Goal: Information Seeking & Learning: Find specific fact

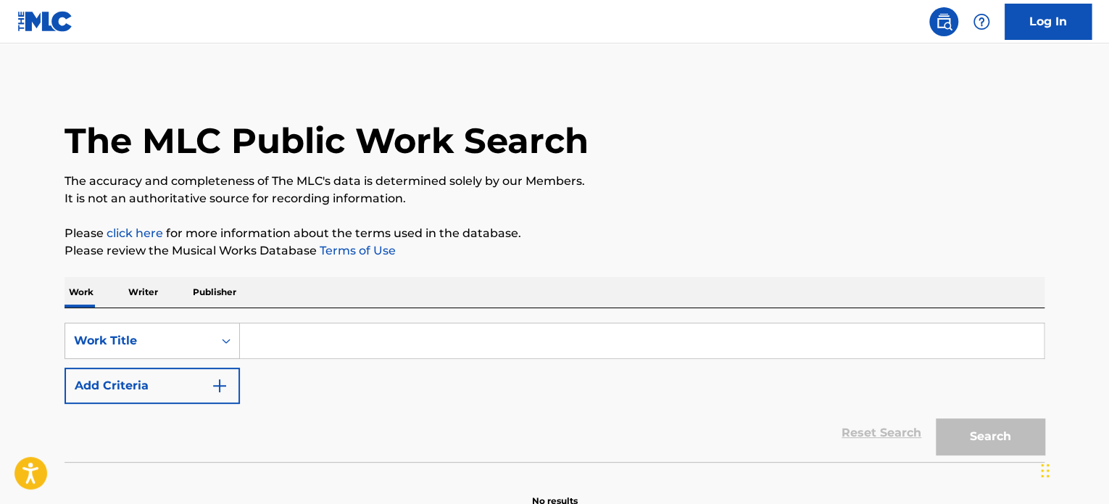
click at [159, 295] on p "Writer" at bounding box center [143, 292] width 38 height 30
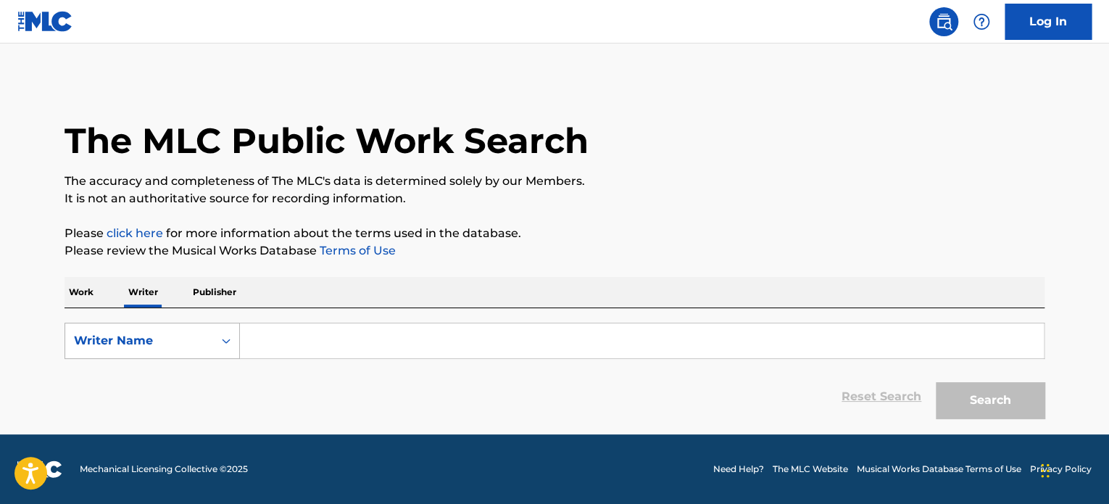
click at [188, 329] on div "Writer Name" at bounding box center [139, 341] width 148 height 28
click at [111, 289] on div "Work Writer Publisher" at bounding box center [555, 292] width 980 height 30
click at [88, 289] on p "Work" at bounding box center [81, 292] width 33 height 30
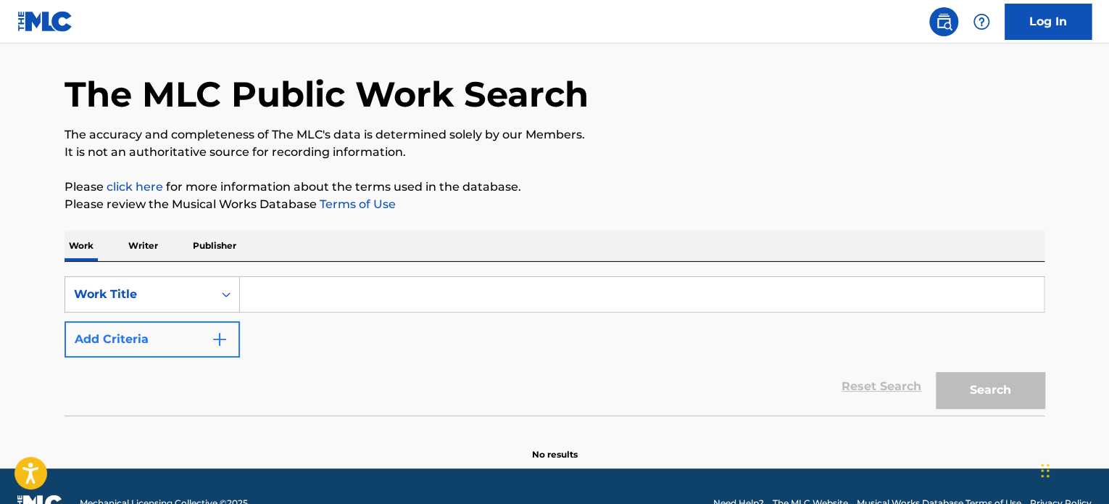
scroll to position [80, 0]
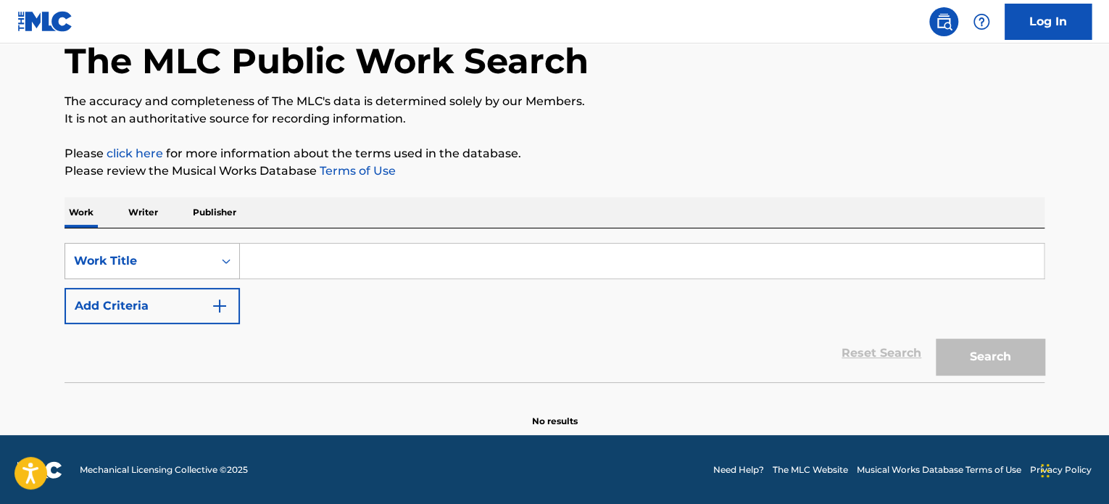
click at [154, 266] on div "Work Title" at bounding box center [139, 260] width 130 height 17
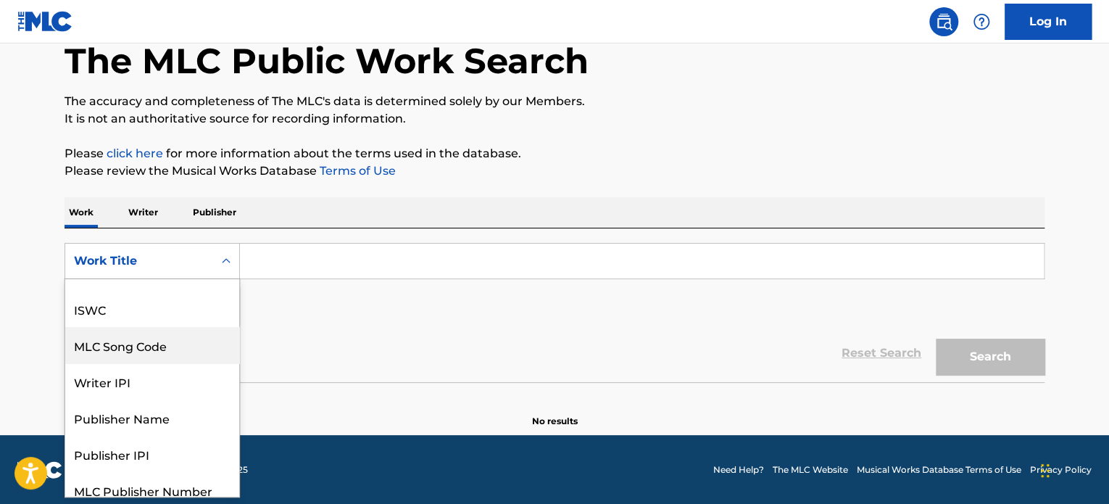
scroll to position [0, 0]
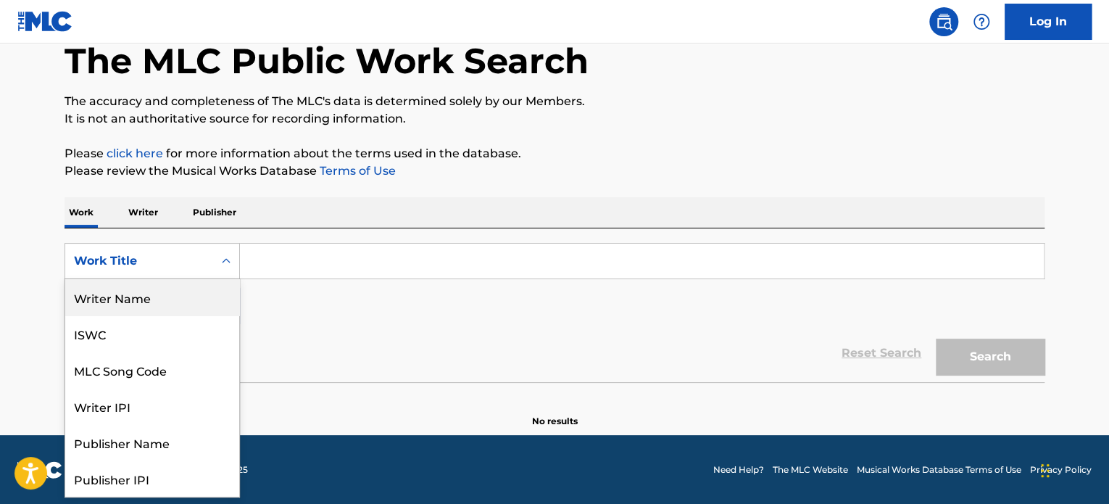
click at [110, 289] on div "Writer Name" at bounding box center [152, 297] width 174 height 36
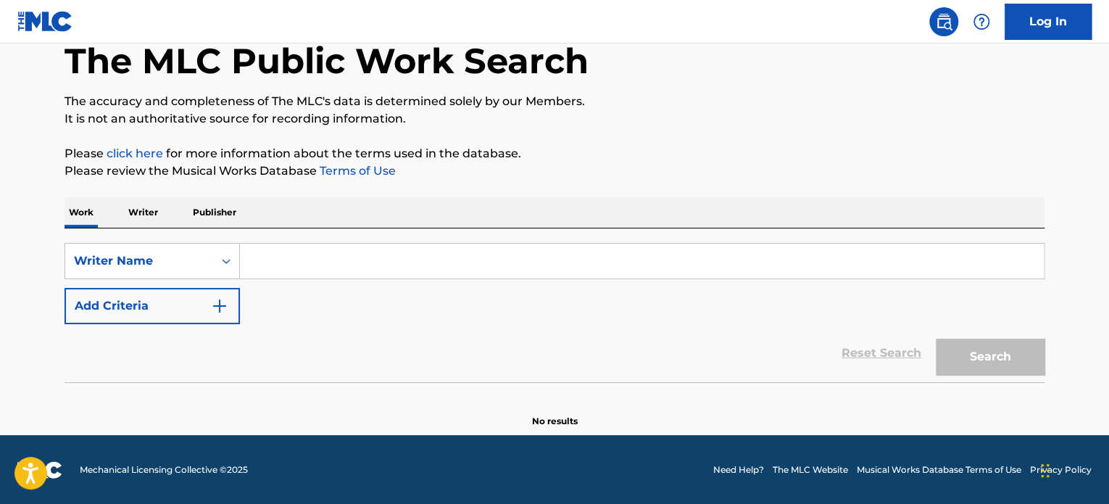
click at [145, 208] on p "Writer" at bounding box center [143, 212] width 38 height 30
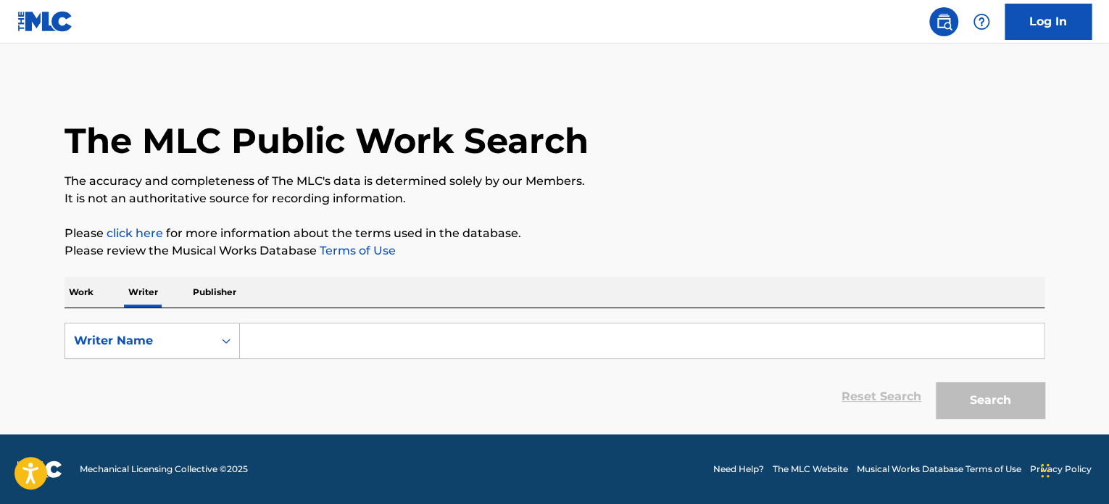
drag, startPoint x: 356, startPoint y: 355, endPoint x: 351, endPoint y: 345, distance: 10.7
click at [355, 353] on input "Search Form" at bounding box center [642, 340] width 804 height 35
paste input "[PERSON_NAME]"
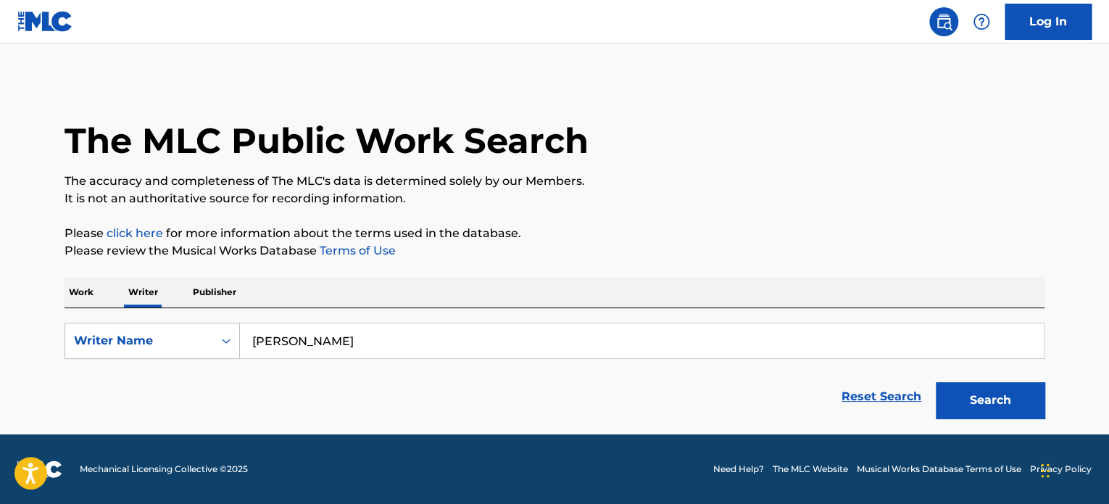
click at [939, 379] on div "Search" at bounding box center [987, 397] width 116 height 58
click at [956, 391] on button "Search" at bounding box center [990, 400] width 109 height 36
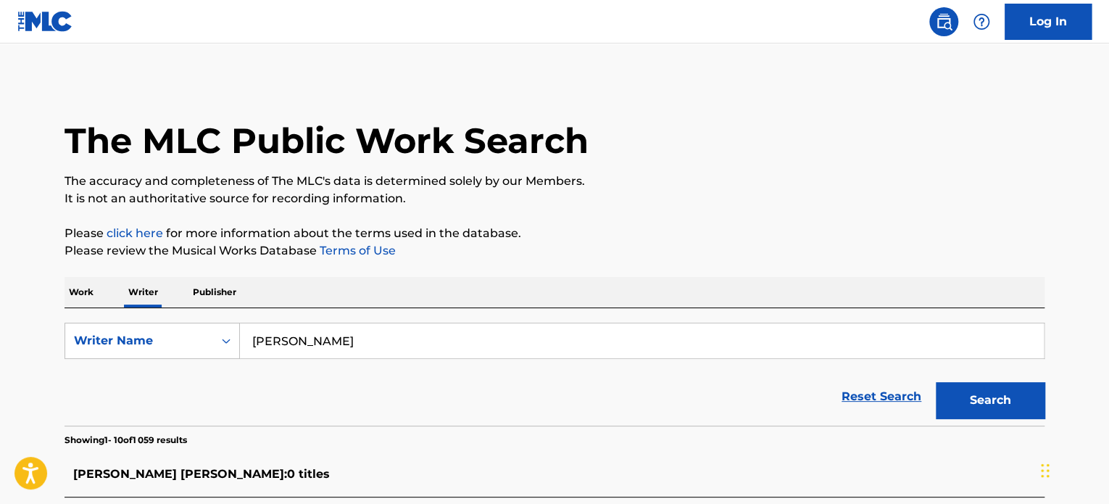
click at [281, 339] on input "[PERSON_NAME]" at bounding box center [642, 340] width 804 height 35
paste input "[PERSON_NAME]"
type input "[PERSON_NAME]"
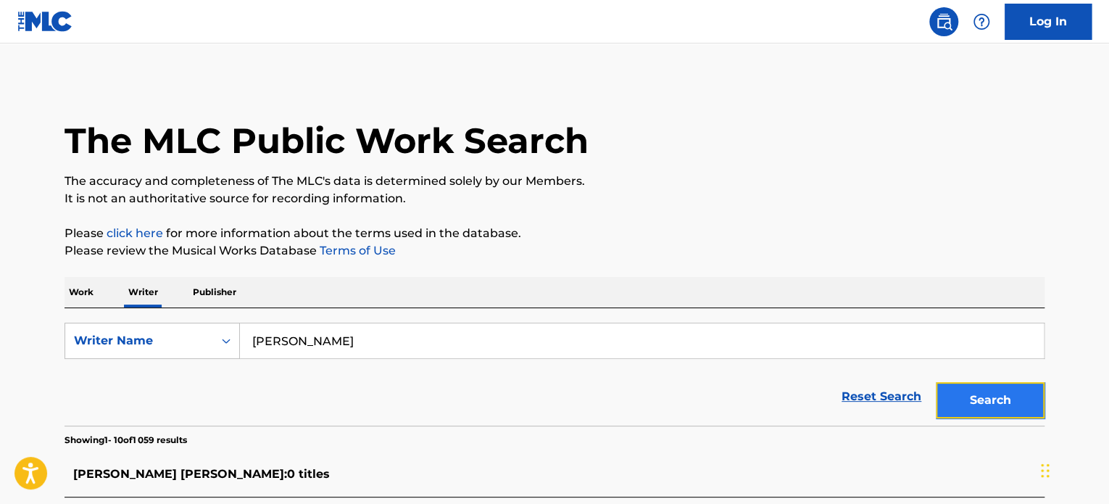
click at [1010, 383] on button "Search" at bounding box center [990, 400] width 109 height 36
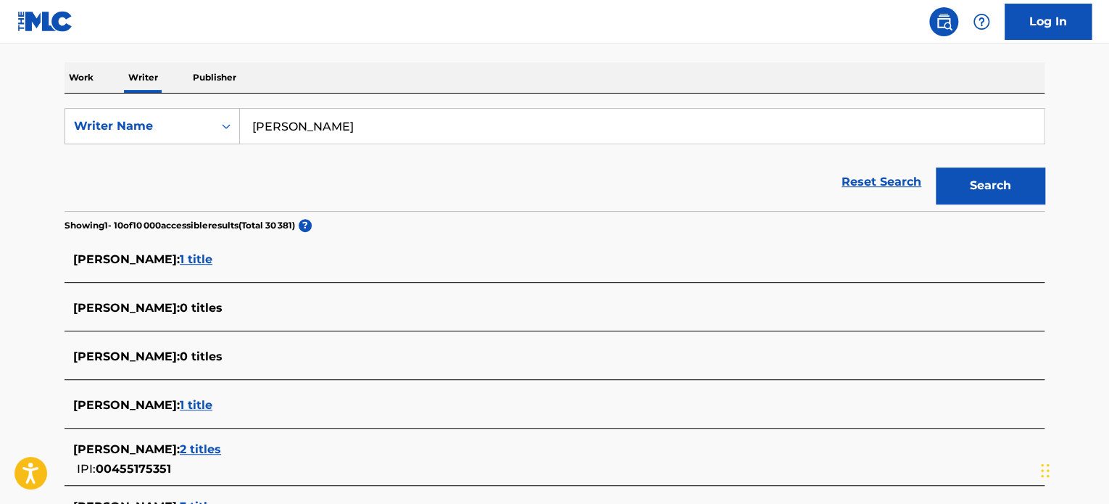
scroll to position [72, 0]
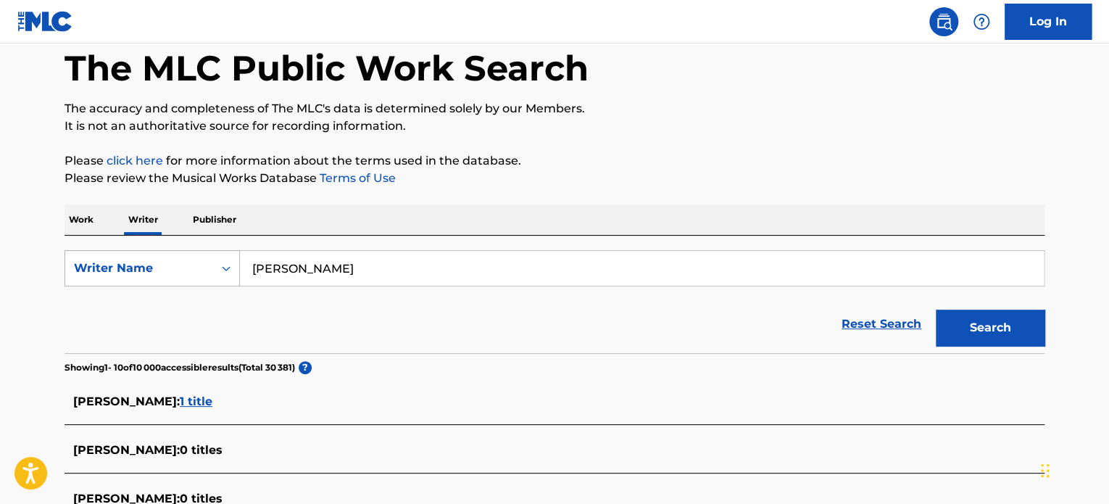
click at [188, 266] on div "Writer Name" at bounding box center [139, 268] width 130 height 17
click at [107, 217] on div "Work Writer Publisher" at bounding box center [555, 219] width 980 height 30
click at [84, 217] on p "Work" at bounding box center [81, 219] width 33 height 30
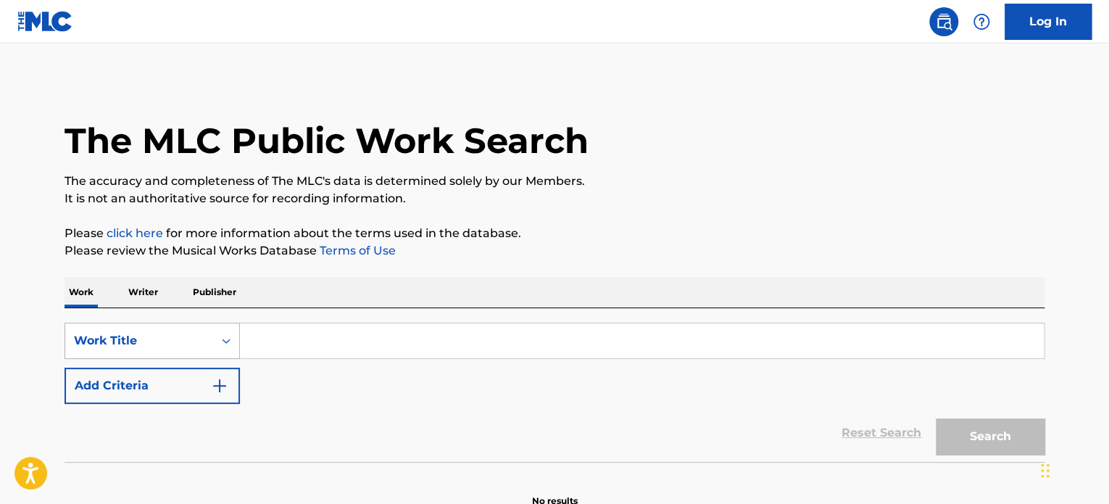
click at [151, 337] on div "Work Title" at bounding box center [152, 341] width 175 height 36
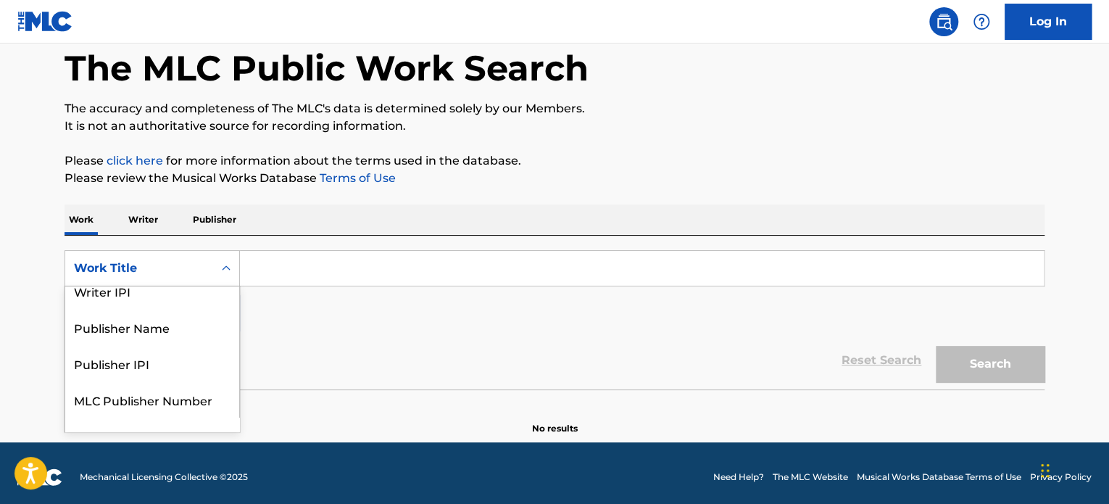
scroll to position [144, 0]
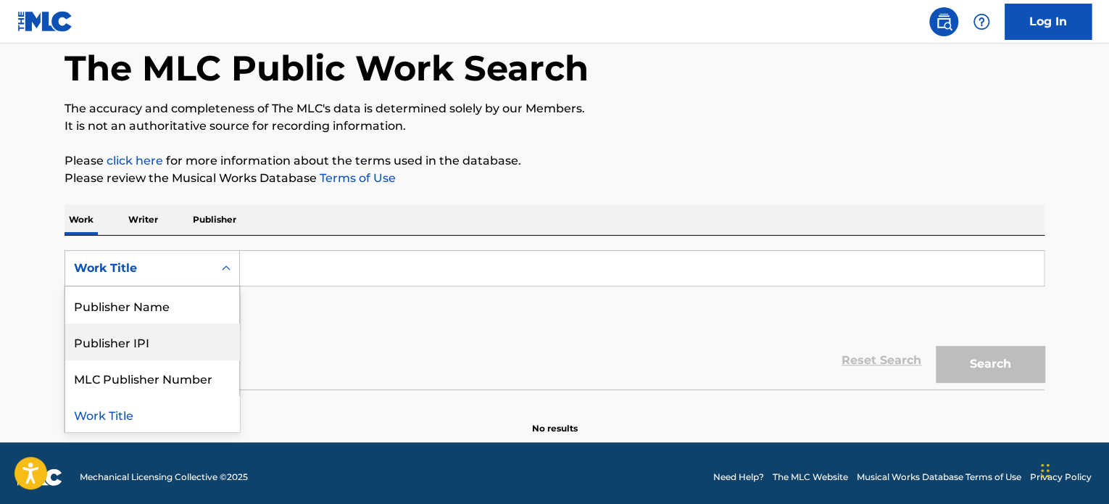
click at [307, 339] on div "Reset Search Search" at bounding box center [555, 360] width 980 height 58
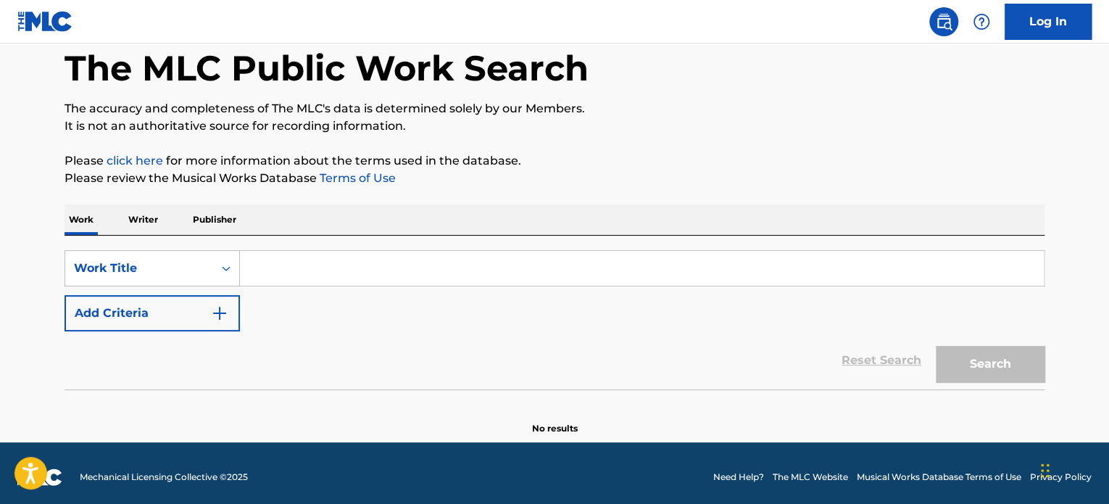
click at [275, 260] on input "Search Form" at bounding box center [642, 268] width 804 height 35
click at [145, 221] on p "Writer" at bounding box center [143, 219] width 38 height 30
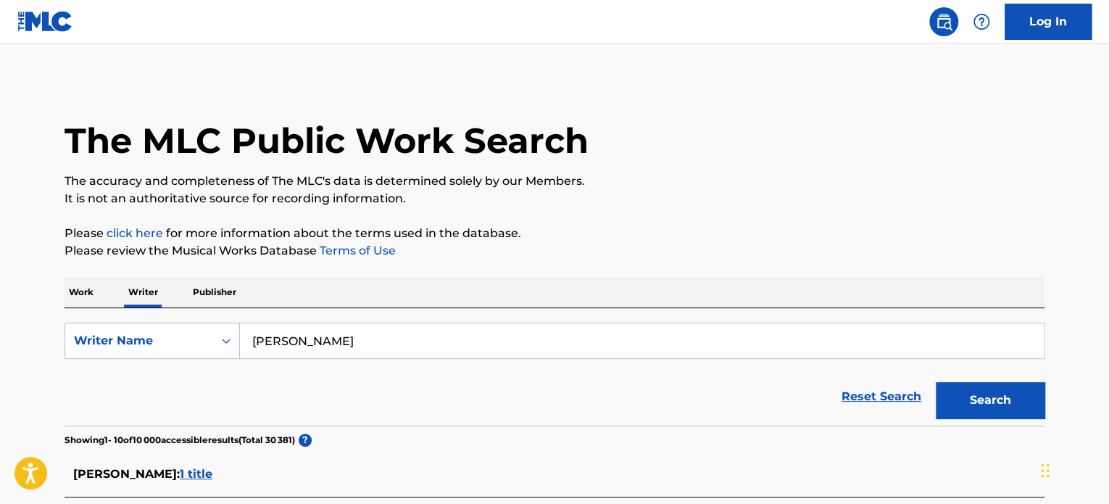
click at [335, 329] on input "[PERSON_NAME]" at bounding box center [642, 340] width 804 height 35
paste input "[PERSON_NAME]"
click at [1019, 388] on button "Search" at bounding box center [990, 400] width 109 height 36
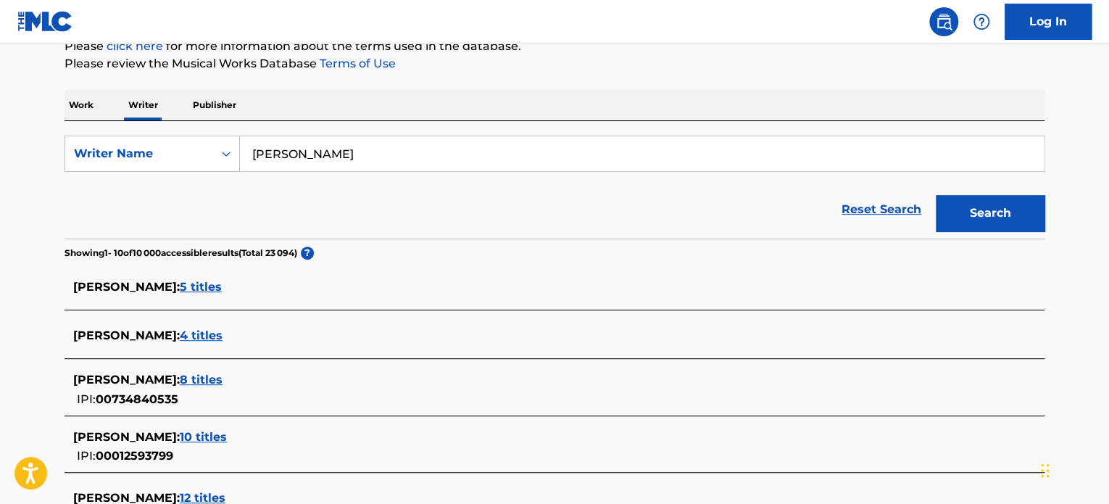
scroll to position [217, 0]
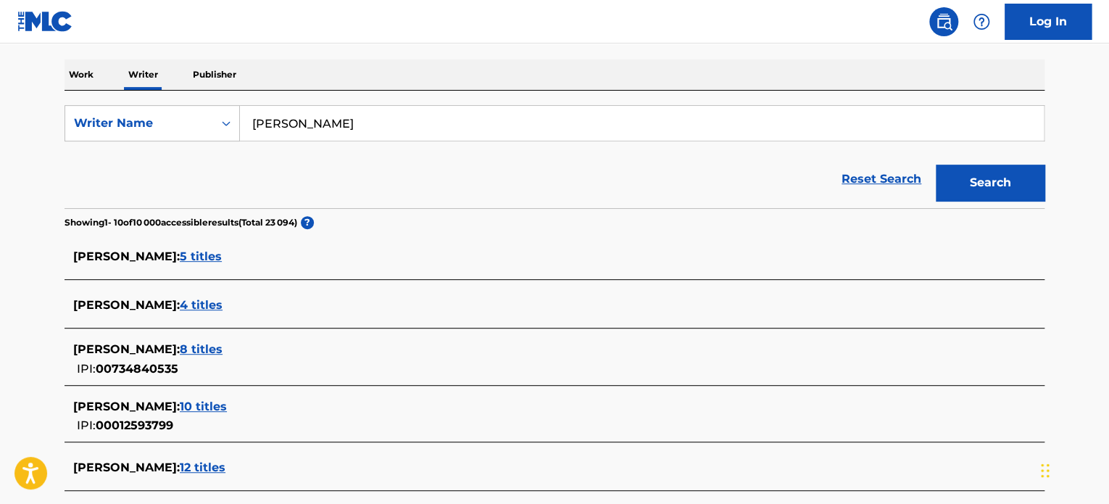
click at [287, 114] on input "[PERSON_NAME]" at bounding box center [642, 123] width 804 height 35
paste input "Jripey"
type input "Jripey"
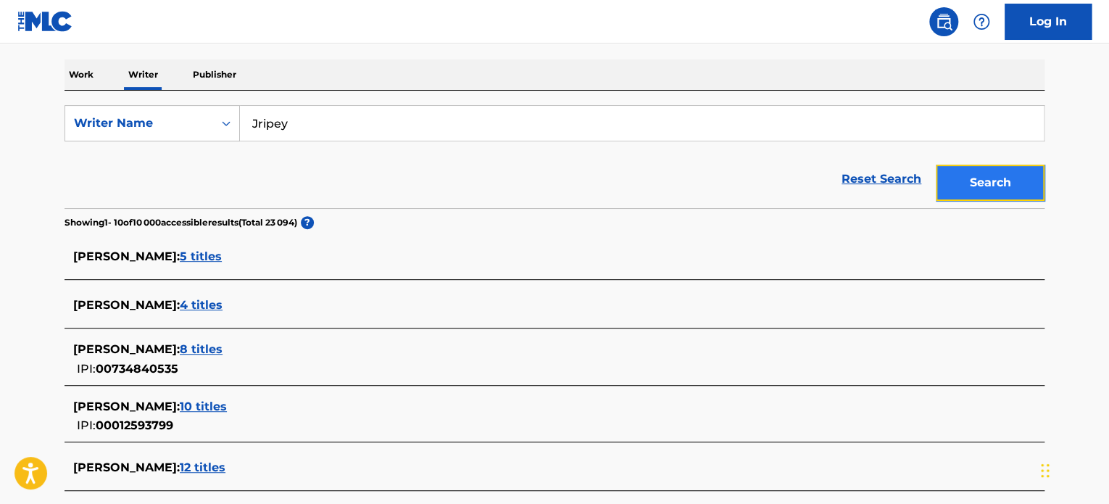
click at [954, 188] on button "Search" at bounding box center [990, 183] width 109 height 36
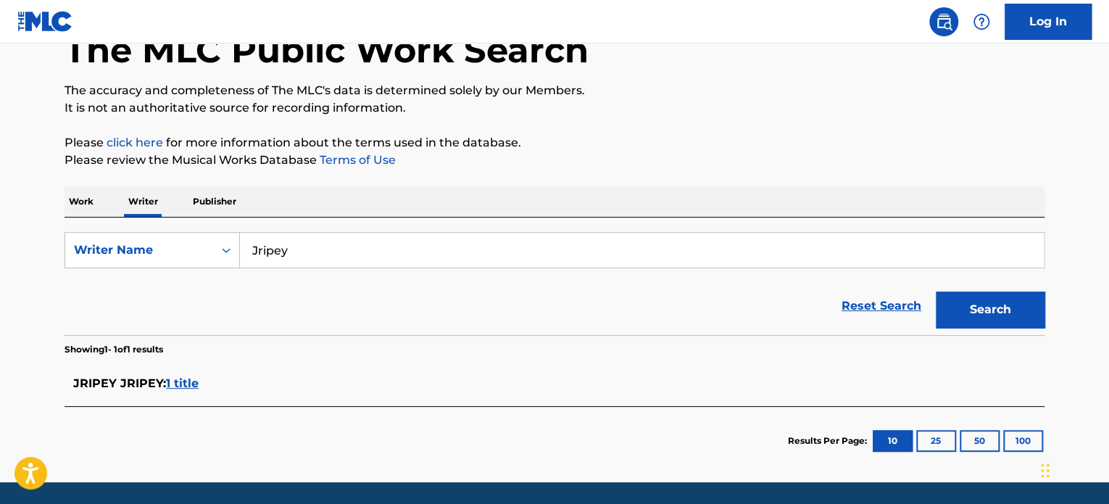
scroll to position [138, 0]
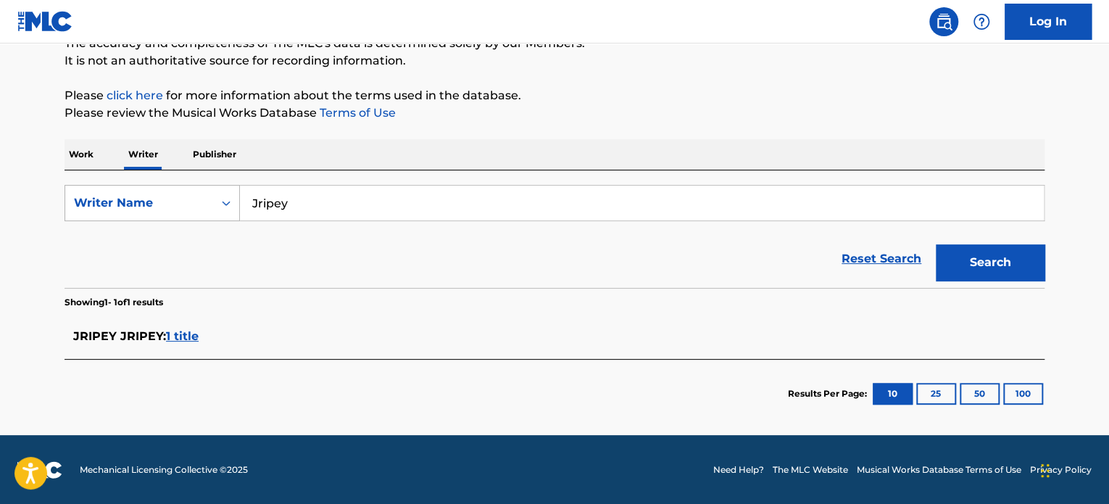
click at [170, 210] on div "Writer Name" at bounding box center [139, 202] width 130 height 17
click at [94, 159] on p "Work" at bounding box center [81, 154] width 33 height 30
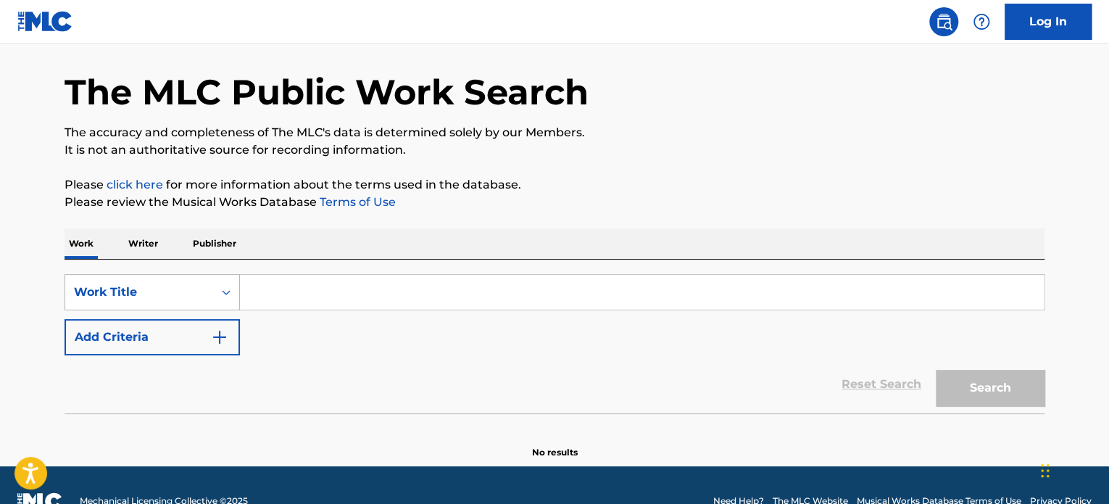
click at [138, 310] on div "Work Title" at bounding box center [152, 292] width 175 height 36
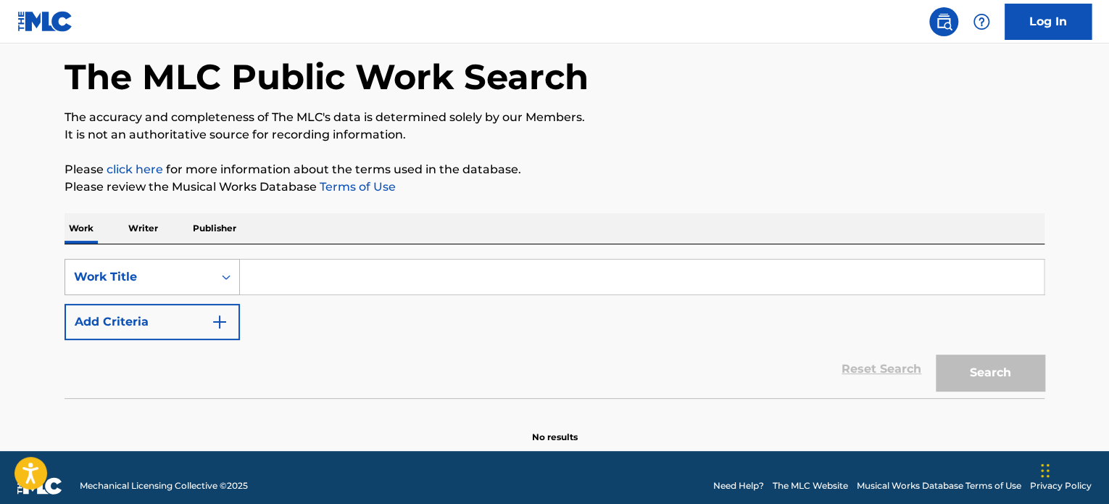
scroll to position [72, 0]
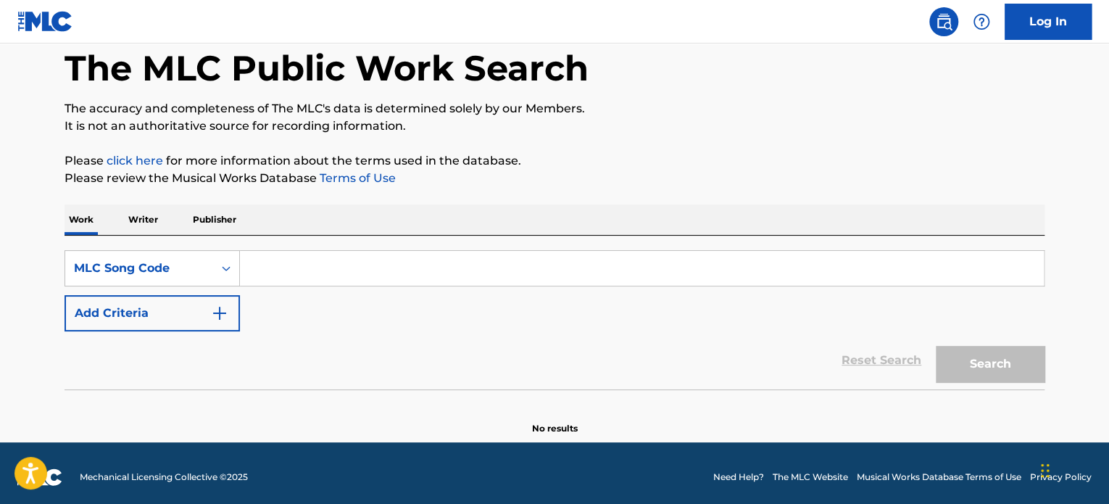
click at [141, 228] on p "Writer" at bounding box center [143, 219] width 38 height 30
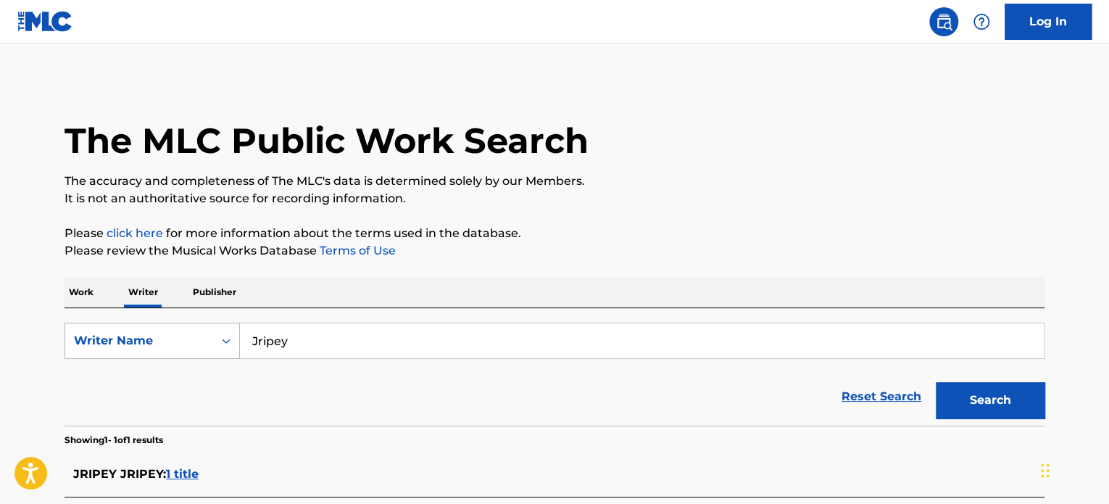
click at [123, 334] on div "Writer Name" at bounding box center [139, 340] width 130 height 17
click at [120, 378] on div "Writer IPI" at bounding box center [152, 377] width 174 height 36
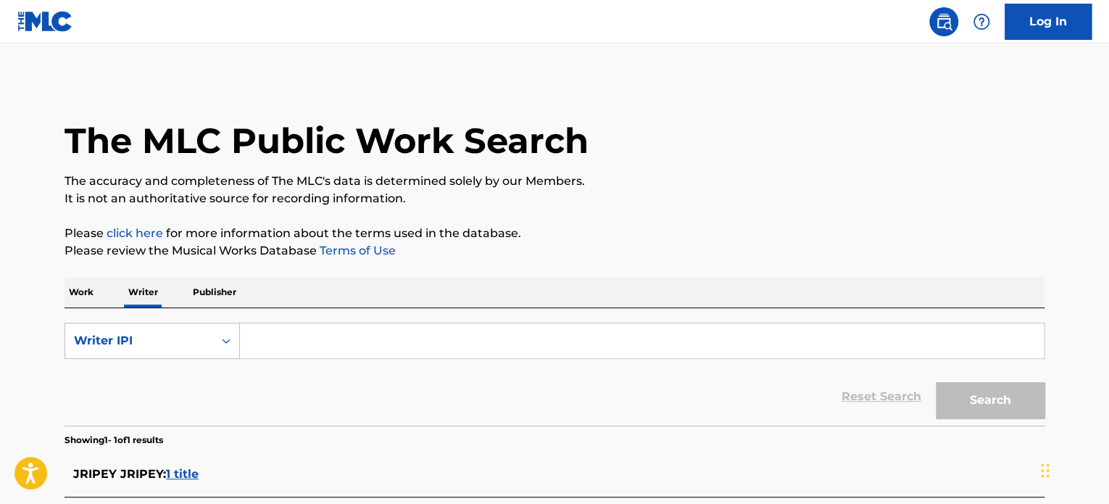
click at [325, 341] on input "Search Form" at bounding box center [642, 340] width 804 height 35
paste input "01281886319"
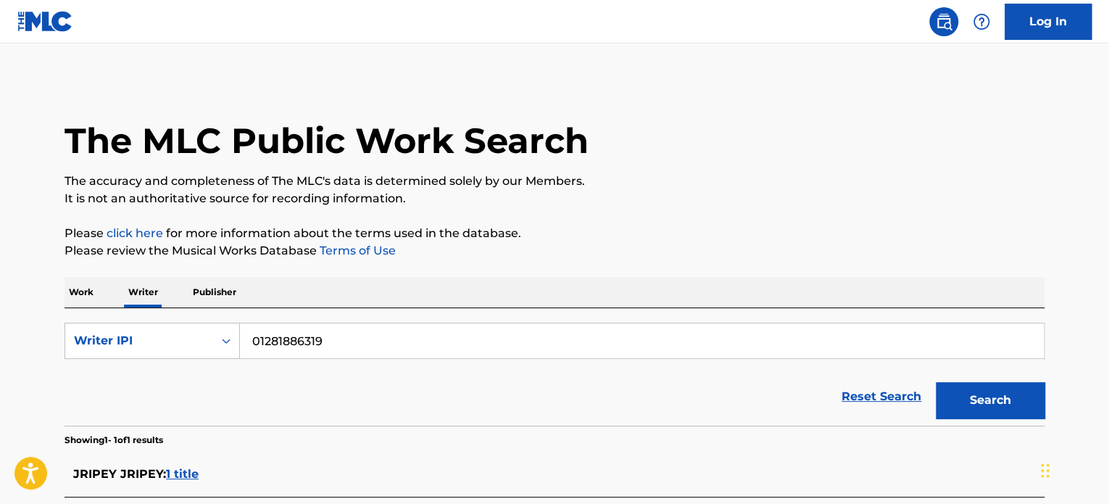
type input "01281886319"
click at [1022, 392] on button "Search" at bounding box center [990, 400] width 109 height 36
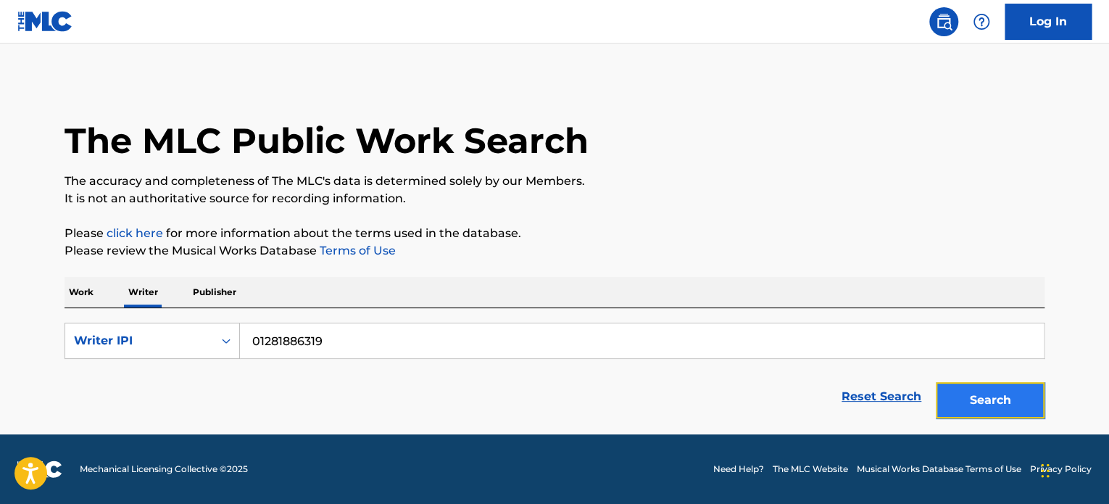
click at [1012, 394] on button "Search" at bounding box center [990, 400] width 109 height 36
click at [328, 358] on div "01281886319" at bounding box center [642, 341] width 805 height 36
click at [331, 353] on input "01281886319" at bounding box center [642, 340] width 804 height 35
click at [175, 331] on div "Writer IPI" at bounding box center [139, 341] width 148 height 28
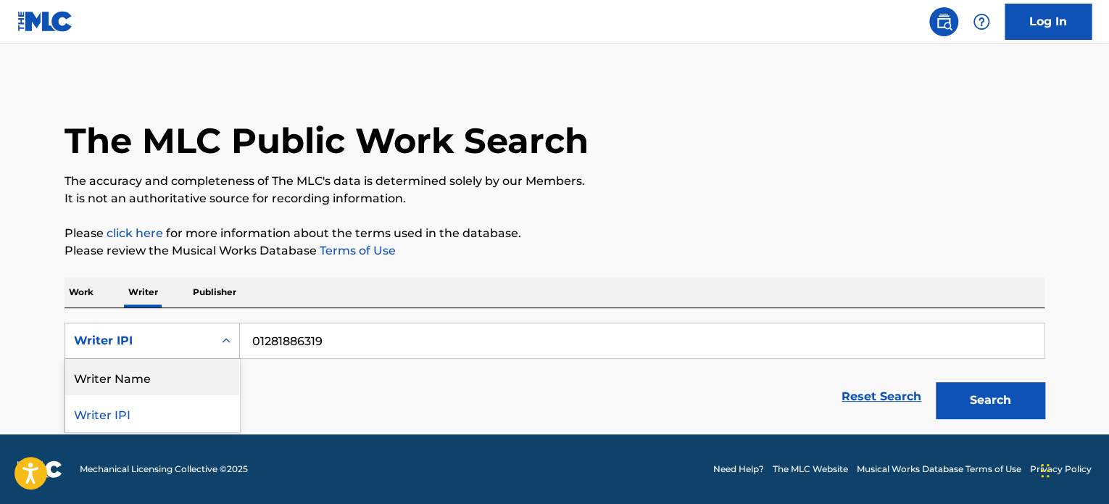
click at [141, 383] on div "Writer Name" at bounding box center [152, 377] width 174 height 36
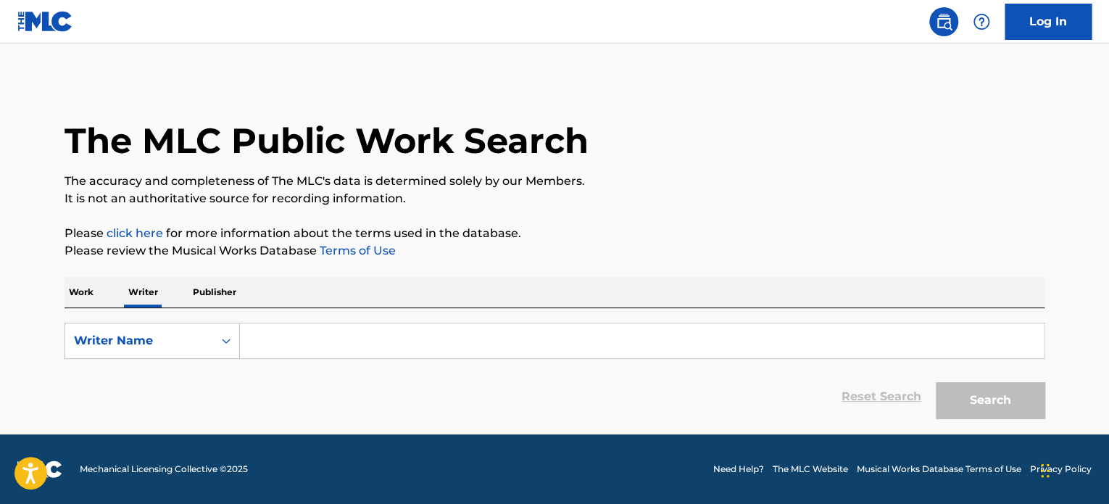
click at [814, 356] on input "Search Form" at bounding box center [642, 340] width 804 height 35
paste input "BIEN [PERSON_NAME]"
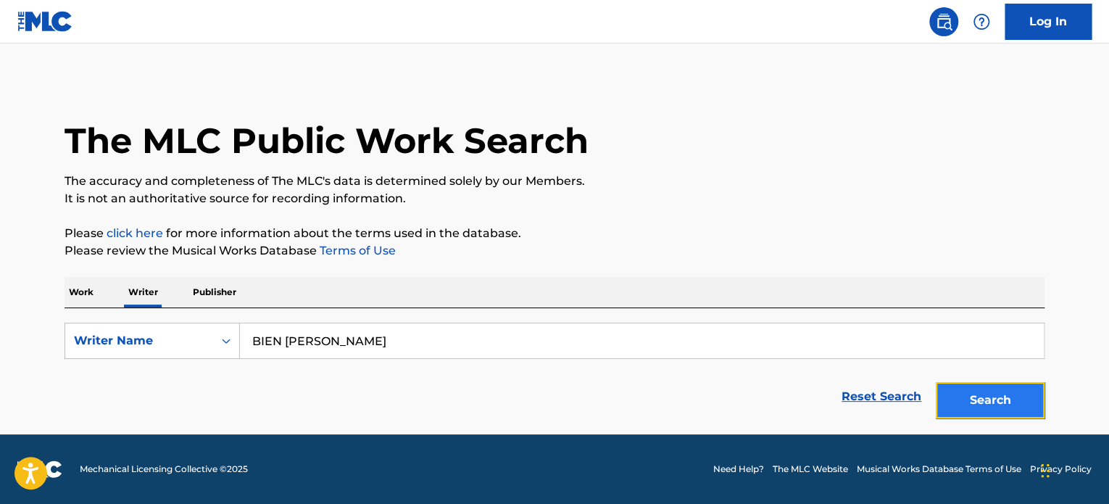
click at [939, 387] on button "Search" at bounding box center [990, 400] width 109 height 36
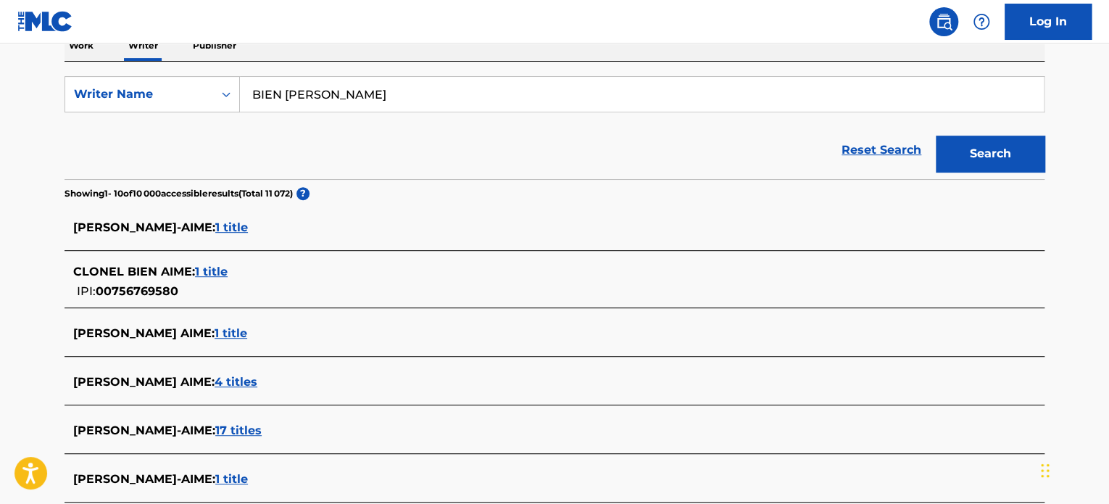
scroll to position [290, 0]
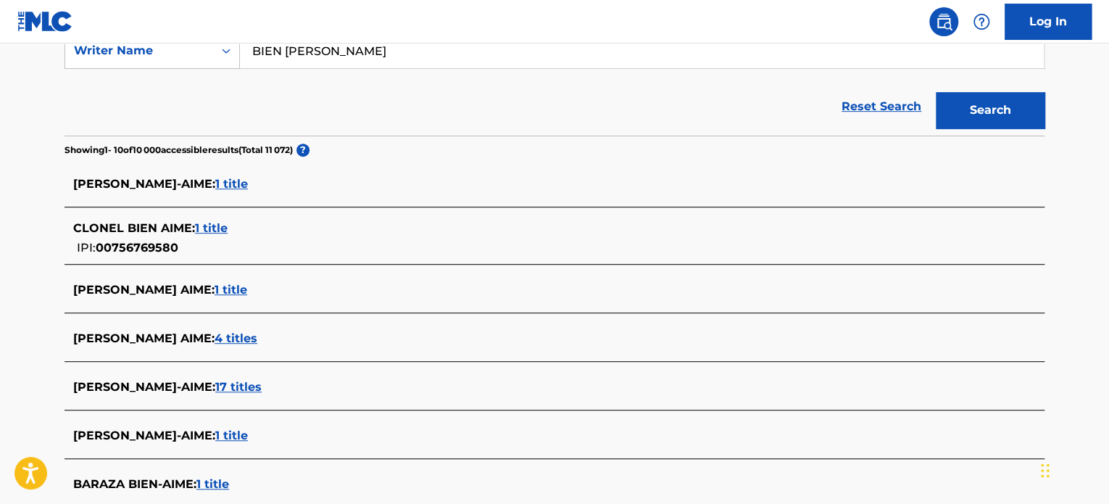
click at [218, 384] on span "17 titles" at bounding box center [238, 387] width 46 height 14
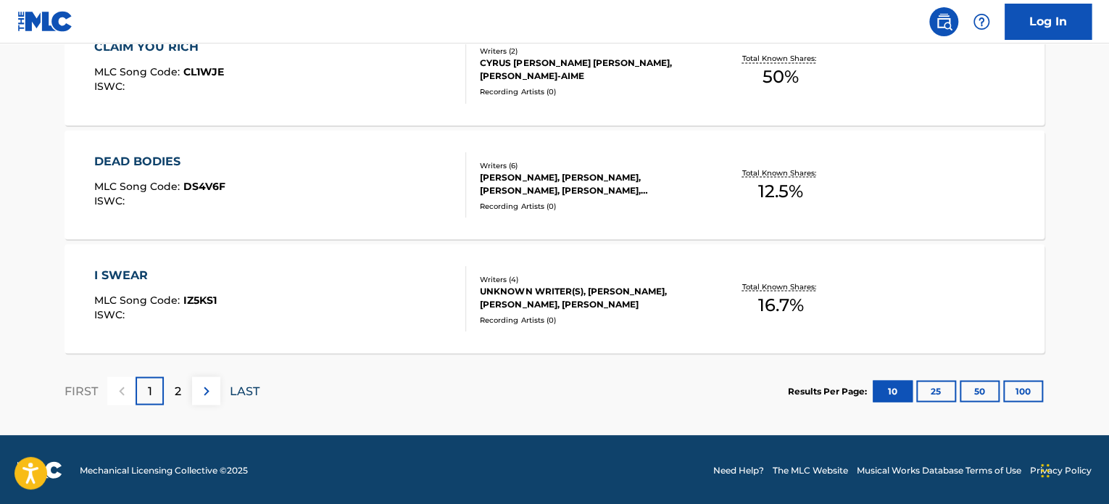
click at [233, 395] on p "LAST" at bounding box center [245, 390] width 30 height 17
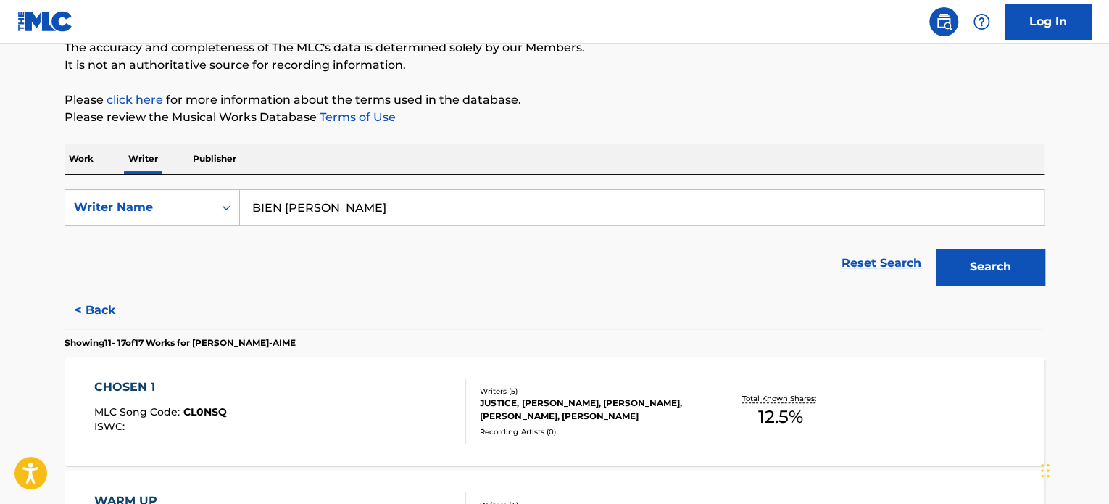
scroll to position [131, 0]
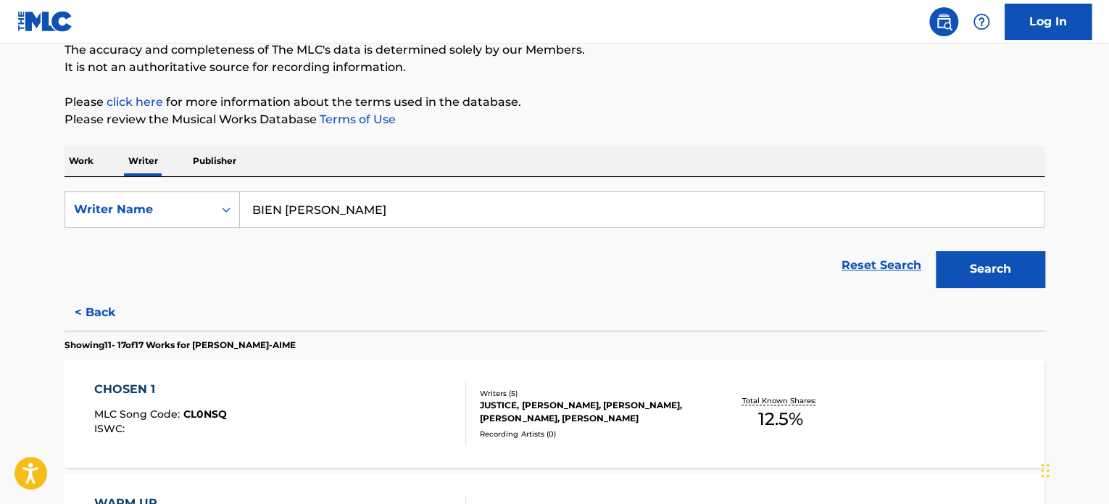
drag, startPoint x: 320, startPoint y: 262, endPoint x: 191, endPoint y: 1, distance: 290.8
click at [320, 262] on div "Reset Search Search" at bounding box center [555, 265] width 980 height 58
click at [335, 217] on input "BIEN [PERSON_NAME]" at bounding box center [642, 209] width 804 height 35
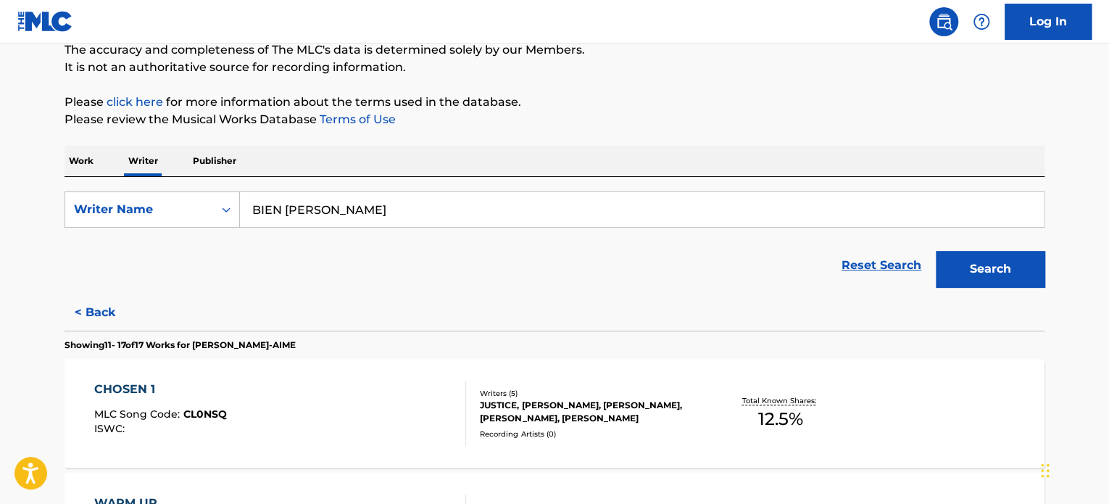
paste input "[PERSON_NAME] Port"
click at [974, 279] on button "Search" at bounding box center [990, 269] width 109 height 36
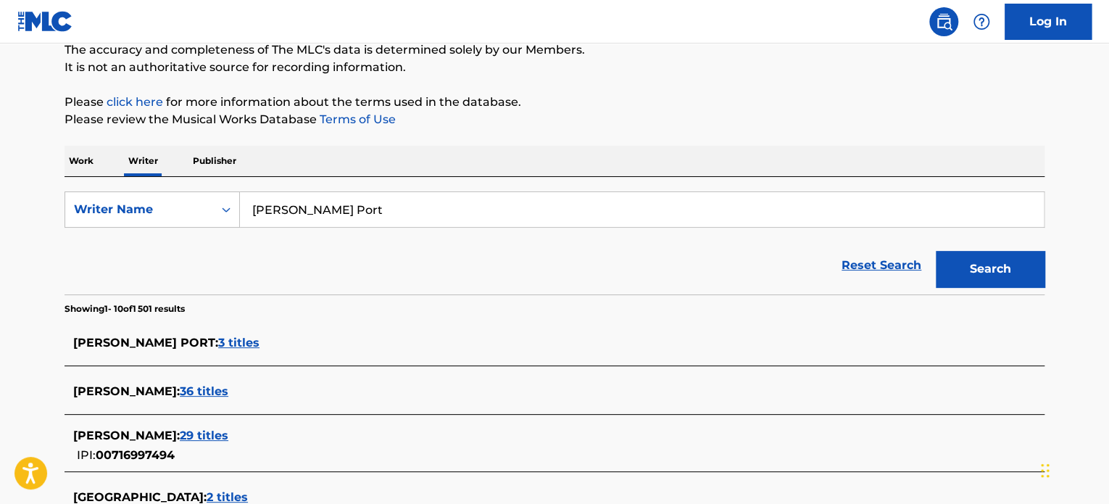
click at [289, 188] on div "SearchWithCriteria3ecc4588-2c6b-4944-bd28-bd04ea2f9df4 Writer Name [PERSON_NAME…" at bounding box center [555, 235] width 980 height 117
click at [284, 198] on input "[PERSON_NAME] Port" at bounding box center [642, 209] width 804 height 35
click at [284, 199] on input "[PERSON_NAME] Port" at bounding box center [642, 209] width 804 height 35
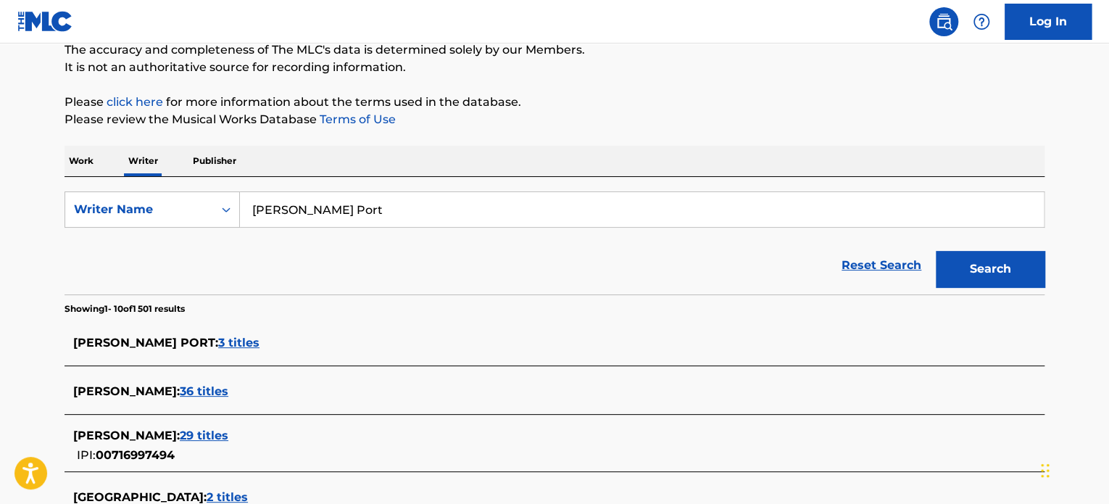
paste input "[PERSON_NAME]"
click at [958, 230] on form "SearchWithCriteria3ecc4588-2c6b-4944-bd28-bd04ea2f9df4 Writer Name [PERSON_NAME…" at bounding box center [555, 242] width 980 height 103
click at [957, 269] on button "Search" at bounding box center [990, 269] width 109 height 36
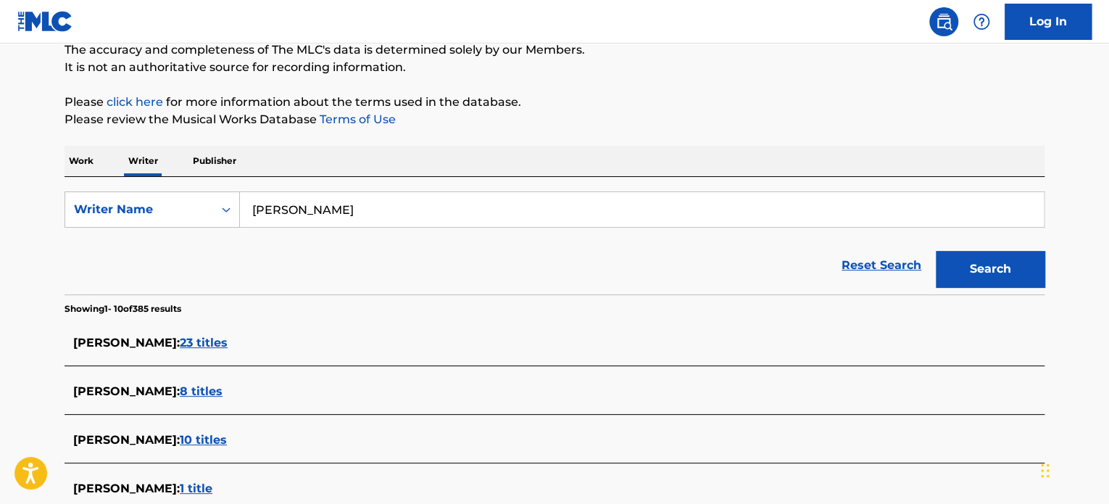
click at [180, 339] on span "23 titles" at bounding box center [204, 343] width 48 height 14
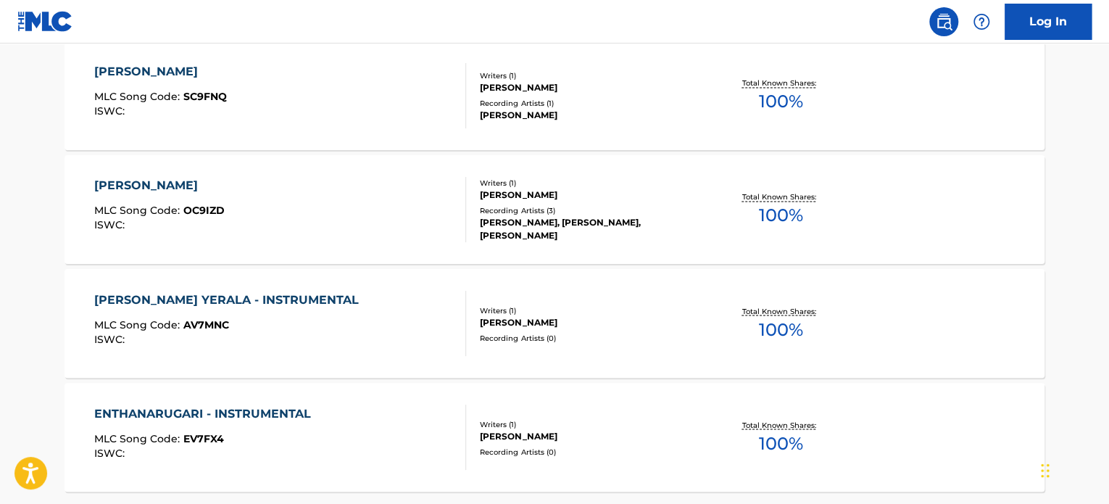
scroll to position [1219, 0]
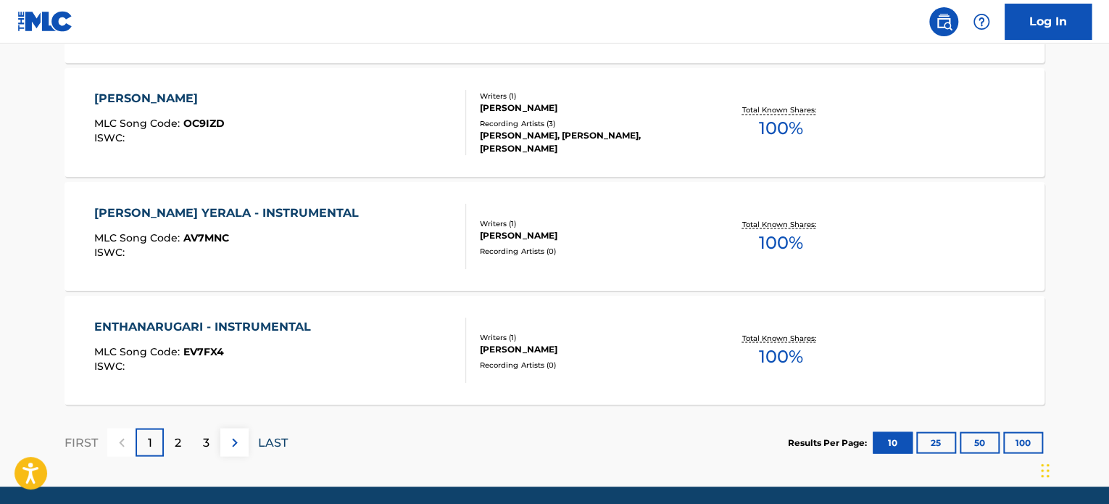
click at [264, 434] on p "LAST" at bounding box center [273, 442] width 30 height 17
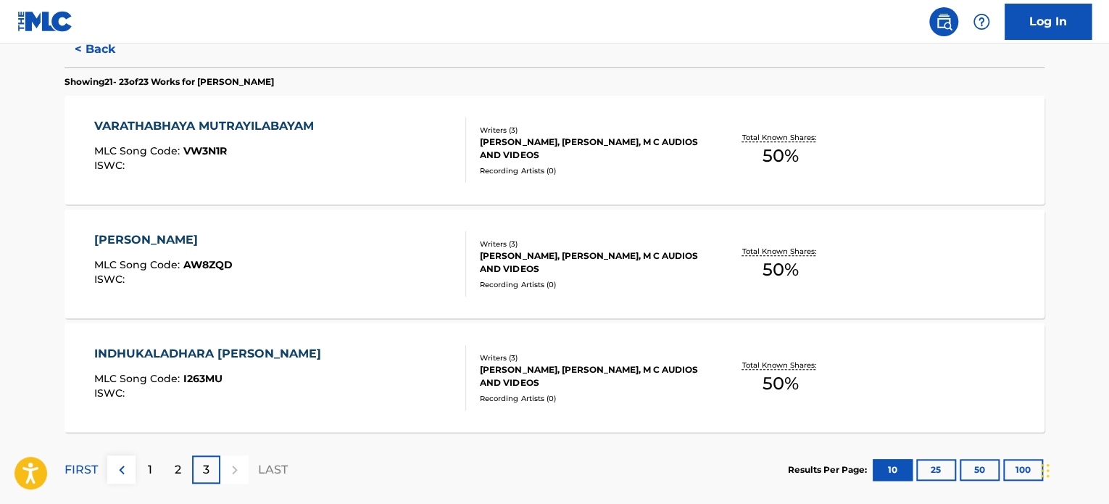
scroll to position [473, 0]
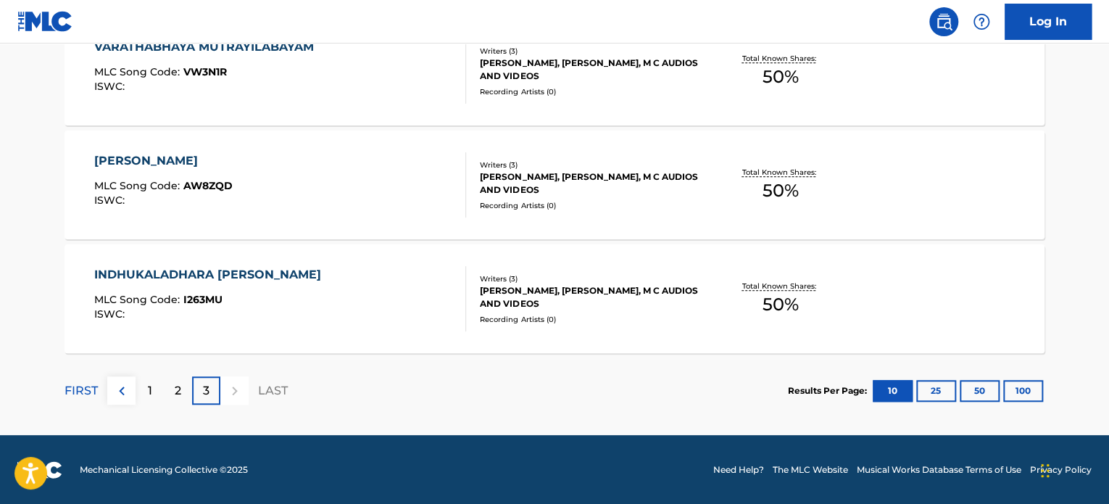
click at [267, 397] on p "LAST" at bounding box center [273, 390] width 30 height 17
click at [162, 389] on div "1" at bounding box center [150, 390] width 28 height 28
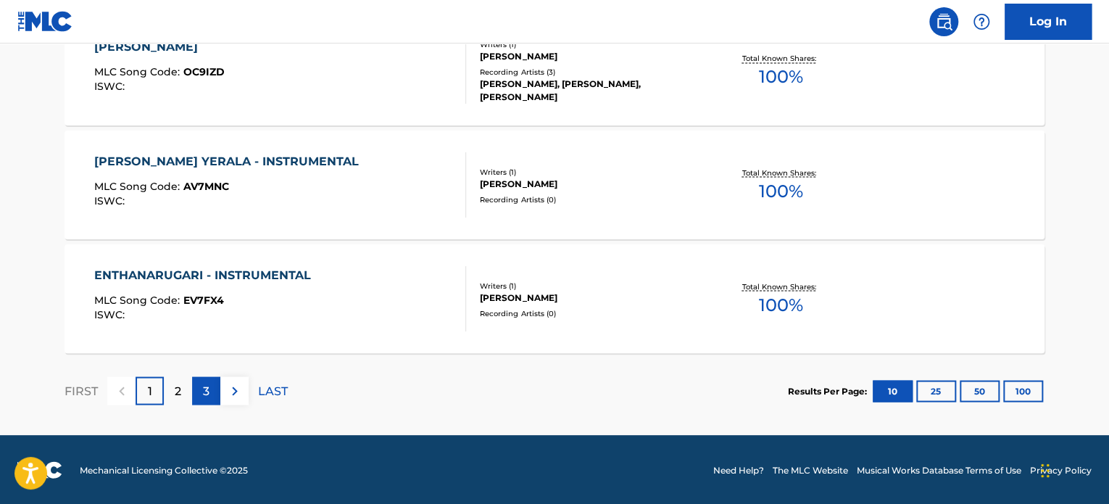
click at [193, 381] on div "3" at bounding box center [206, 390] width 28 height 28
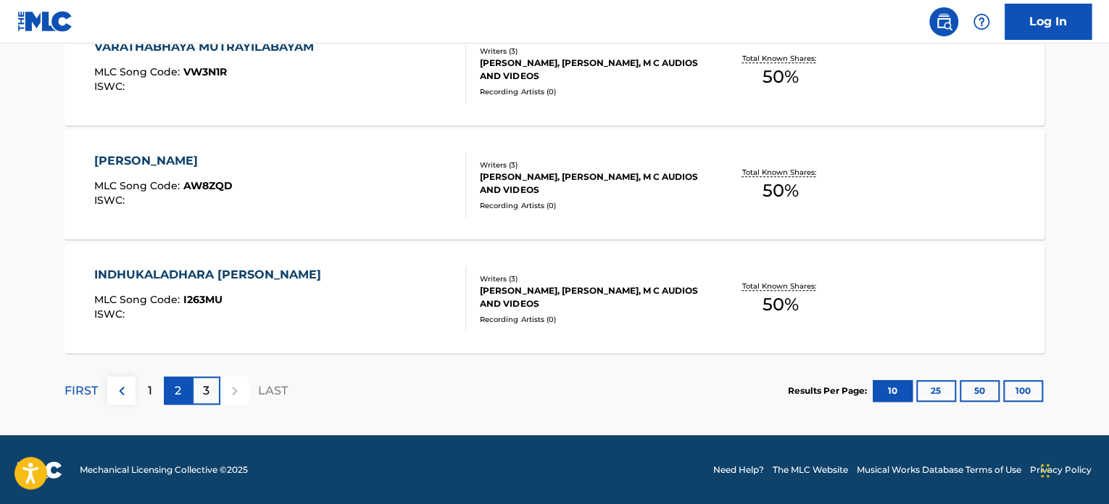
click at [181, 384] on div "2" at bounding box center [178, 390] width 28 height 28
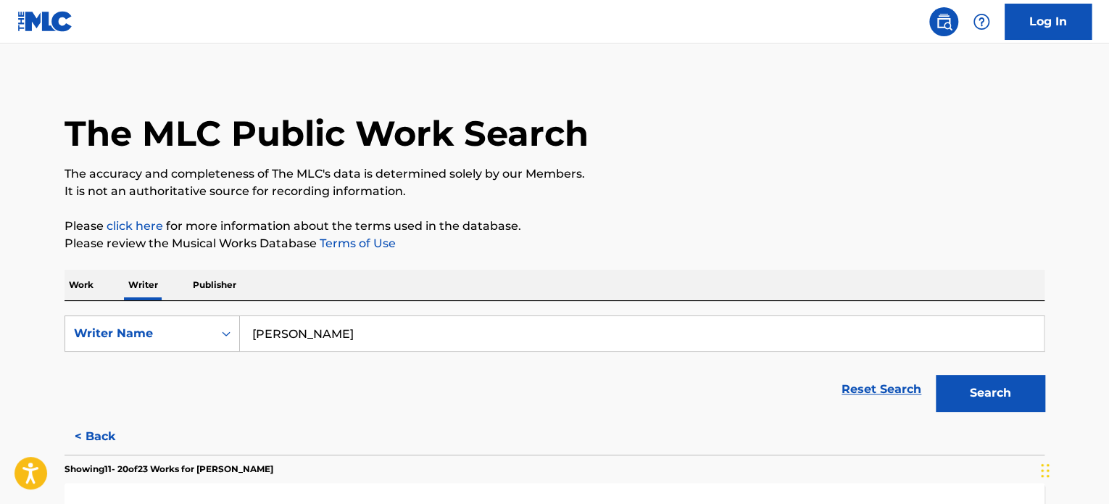
scroll to position [0, 0]
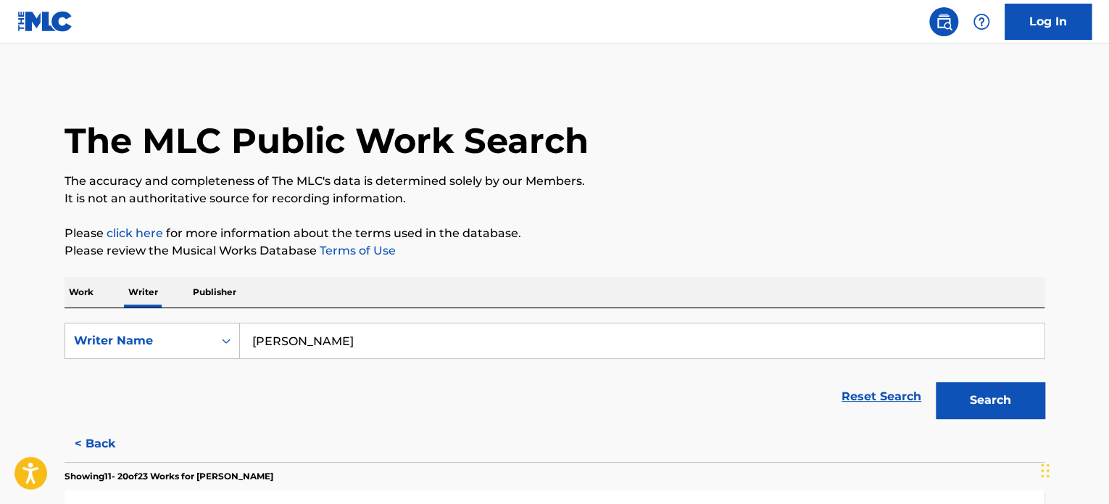
click at [485, 336] on input "[PERSON_NAME]" at bounding box center [642, 340] width 804 height 35
paste input "[PERSON_NAME] [PERSON_NAME]"
click at [983, 402] on button "Search" at bounding box center [990, 400] width 109 height 36
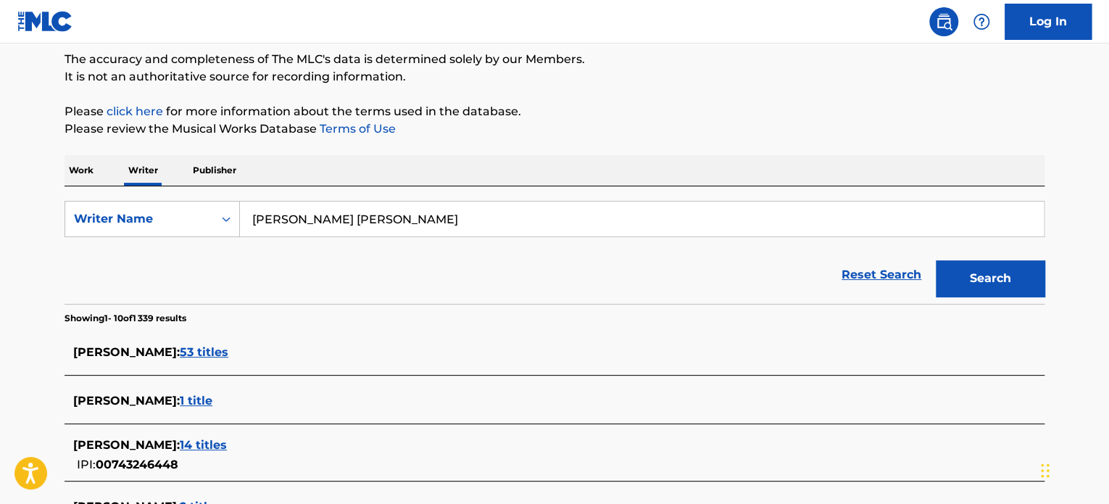
scroll to position [145, 0]
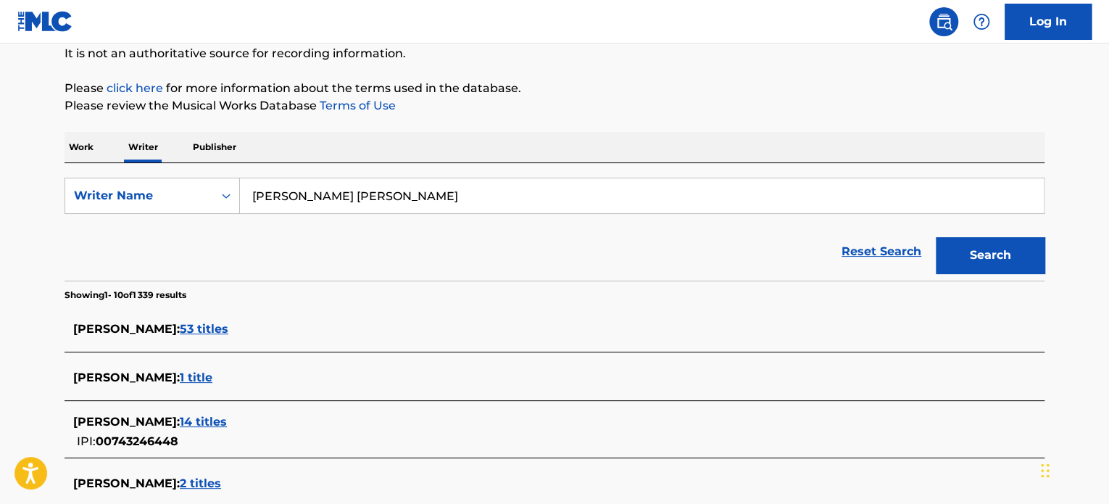
click at [329, 201] on input "[PERSON_NAME] [PERSON_NAME]" at bounding box center [642, 195] width 804 height 35
click at [328, 201] on input "[PERSON_NAME] [PERSON_NAME]" at bounding box center [642, 195] width 804 height 35
click at [966, 252] on button "Search" at bounding box center [990, 255] width 109 height 36
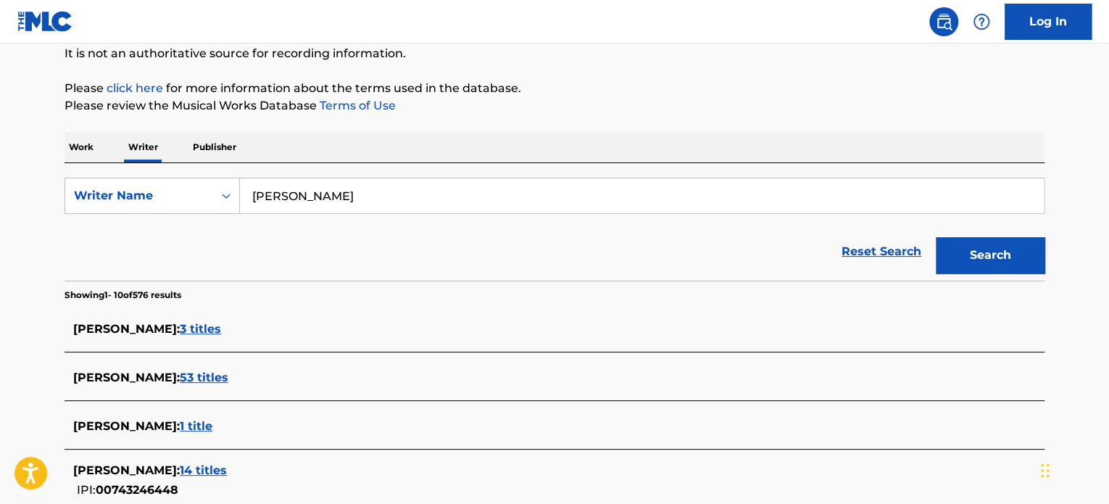
click at [329, 206] on input "[PERSON_NAME]" at bounding box center [642, 195] width 804 height 35
paste input "[PERSON_NAME]"
click at [969, 242] on button "Search" at bounding box center [990, 255] width 109 height 36
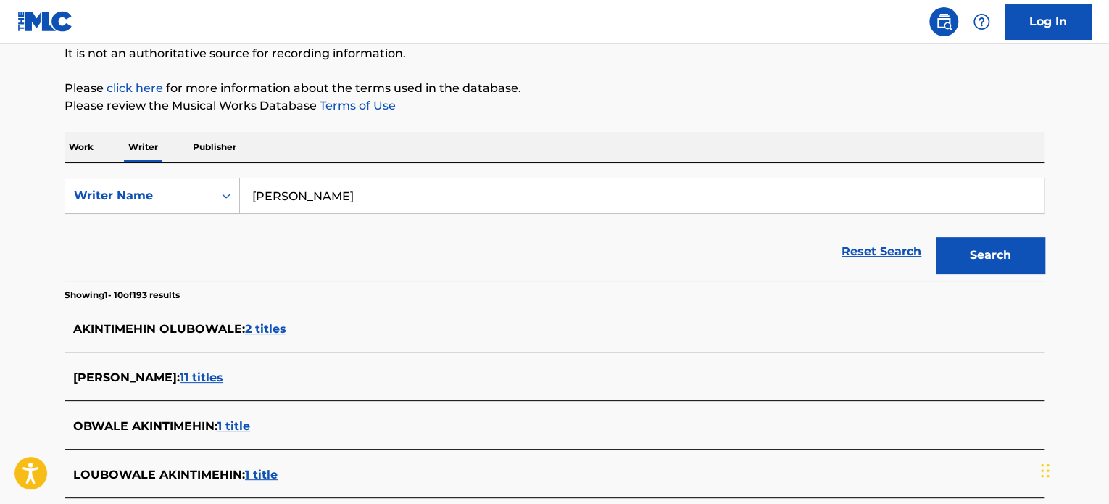
click at [490, 194] on input "[PERSON_NAME]" at bounding box center [642, 195] width 804 height 35
paste input "Milk Butterworth"
click at [940, 259] on button "Search" at bounding box center [990, 255] width 109 height 36
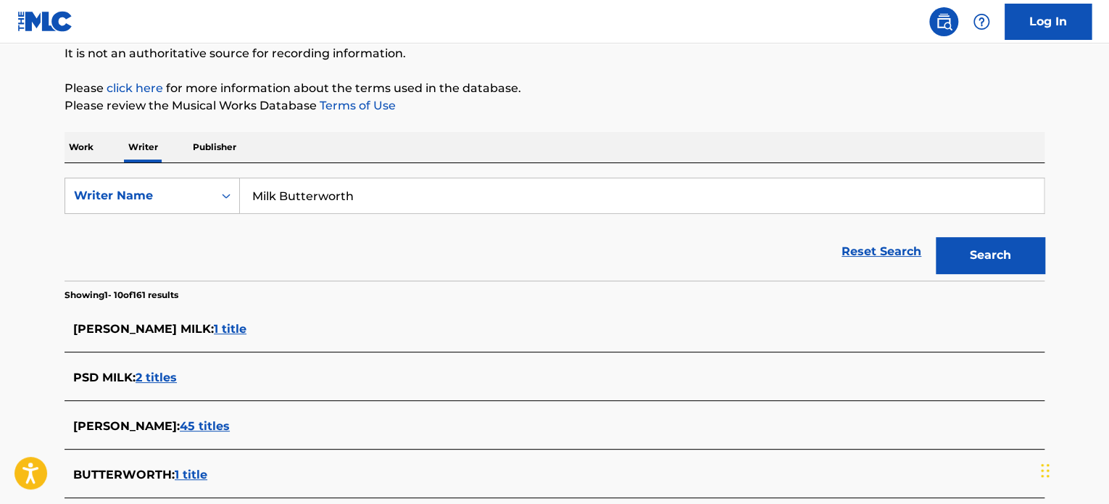
click at [441, 198] on input "Milk Butterworth" at bounding box center [642, 195] width 804 height 35
paste input "[PERSON_NAME]"
click at [986, 244] on button "Search" at bounding box center [990, 255] width 109 height 36
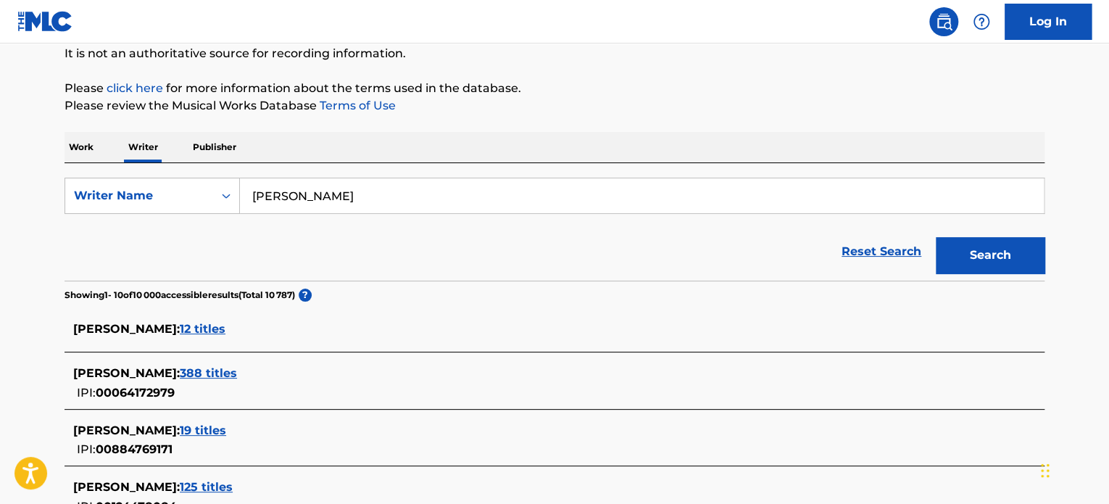
click at [492, 184] on input "[PERSON_NAME]" at bounding box center [642, 195] width 804 height 35
paste input "[PERSON_NAME] Mokp"
click at [1050, 261] on div "The MLC Public Work Search The accuracy and completeness of The MLC's data is d…" at bounding box center [554, 429] width 1015 height 988
click at [1044, 262] on div "The MLC Public Work Search The accuracy and completeness of The MLC's data is d…" at bounding box center [554, 429] width 1015 height 988
click at [1040, 262] on button "Search" at bounding box center [990, 255] width 109 height 36
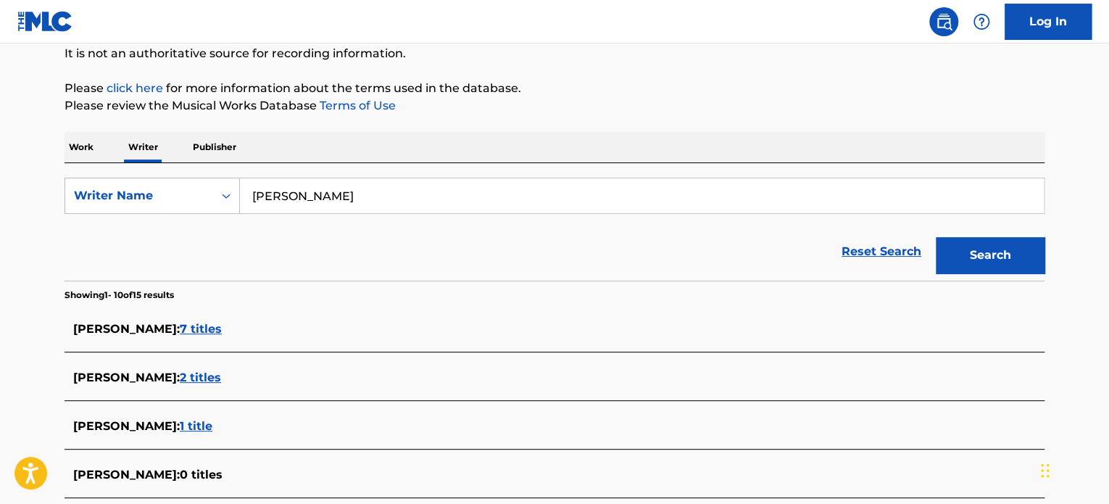
click at [462, 196] on input "[PERSON_NAME]" at bounding box center [642, 195] width 804 height 35
paste input "[PERSON_NAME]"
type input "[PERSON_NAME]"
click at [956, 234] on div "Search" at bounding box center [987, 252] width 116 height 58
click at [962, 250] on button "Search" at bounding box center [990, 255] width 109 height 36
